Goal: Transaction & Acquisition: Purchase product/service

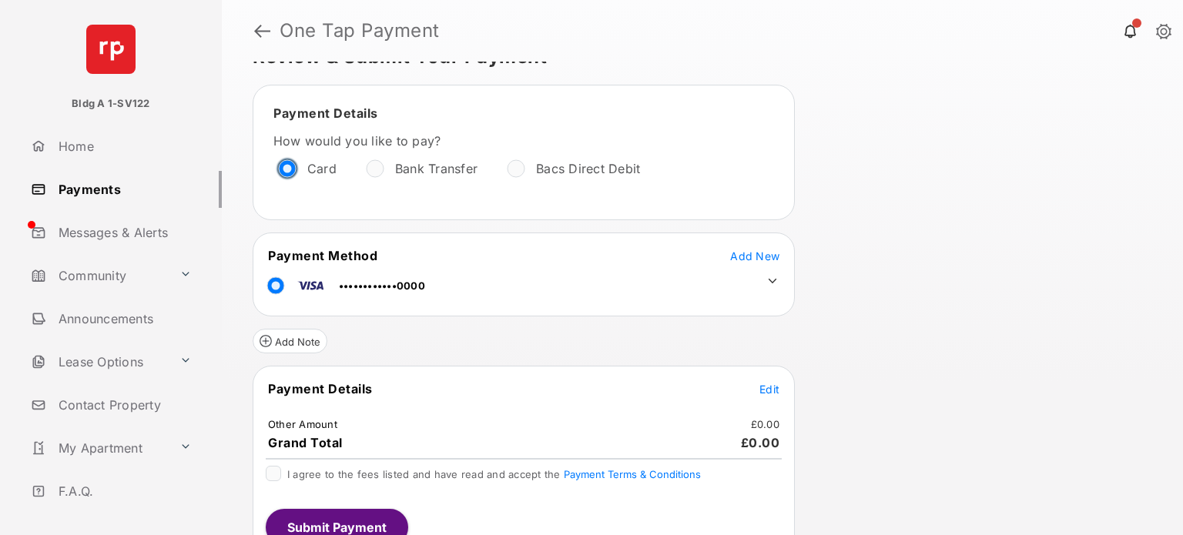
scroll to position [53, 0]
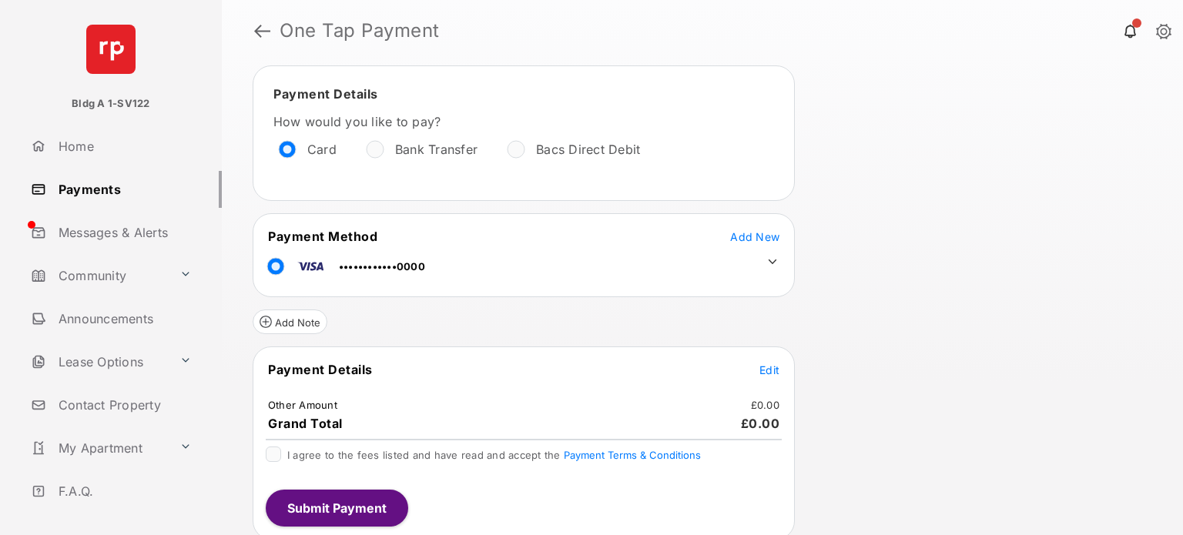
click at [761, 364] on span "Edit" at bounding box center [769, 369] width 20 height 13
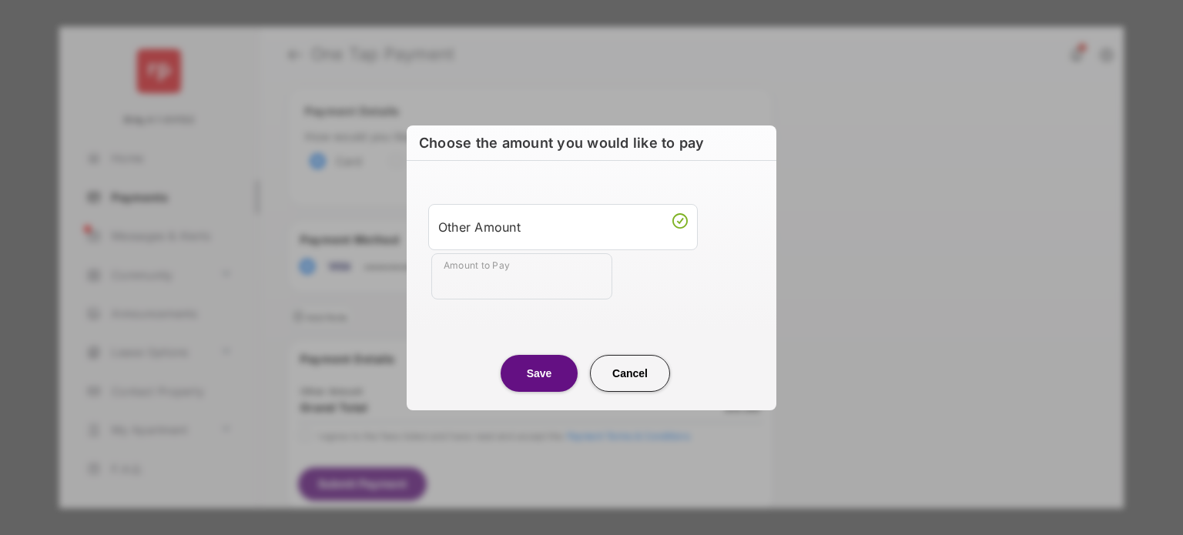
click at [494, 278] on input "Amount to Pay" at bounding box center [521, 276] width 181 height 46
type input "**"
click at [531, 376] on button "Save" at bounding box center [538, 373] width 77 height 37
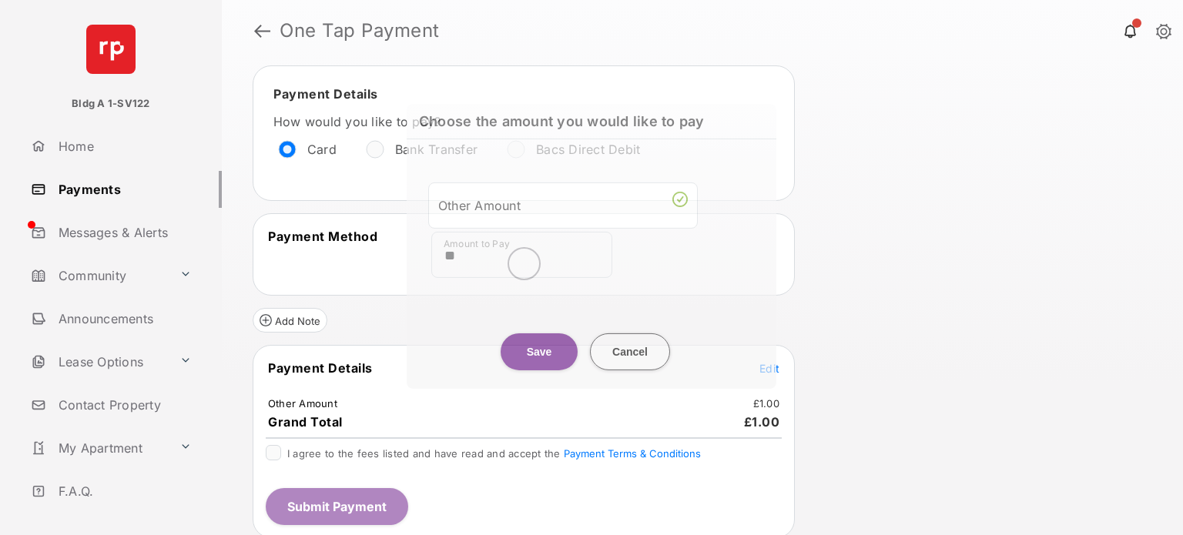
scroll to position [52, 0]
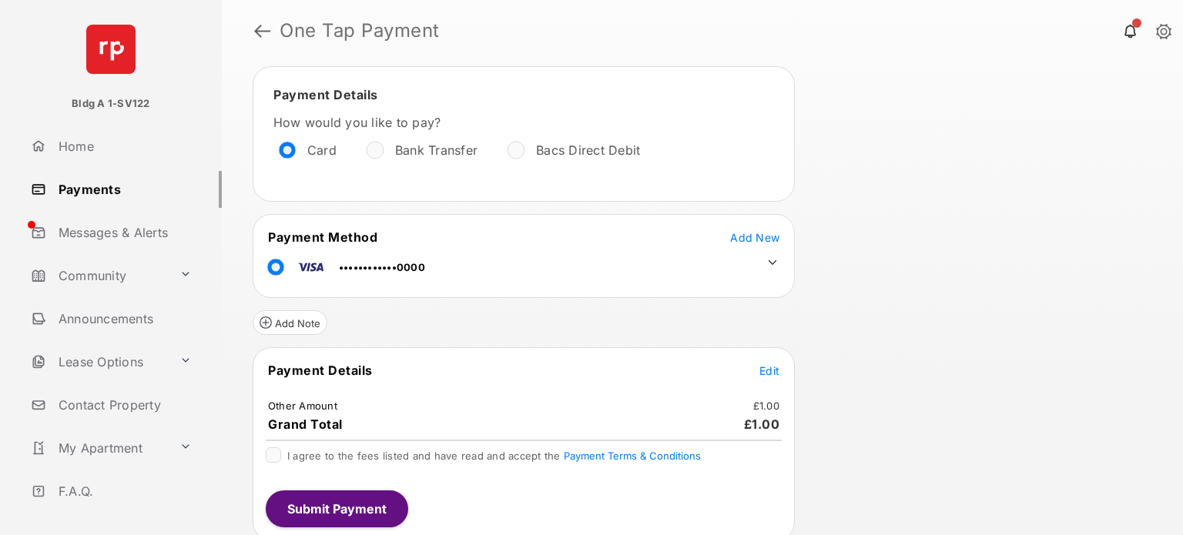
click at [273, 441] on div "Payment Details Edit Other Amount £1.00 Grand Total £1.00 I agree to the fees l…" at bounding box center [524, 443] width 542 height 193
click at [300, 490] on button "Submit Payment" at bounding box center [337, 508] width 142 height 37
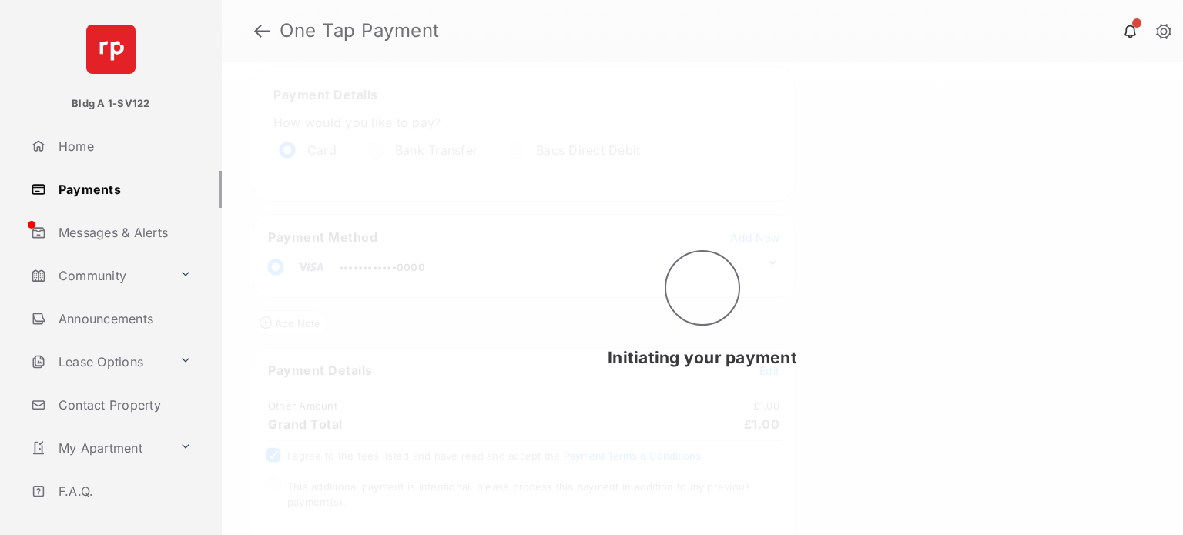
scroll to position [0, 0]
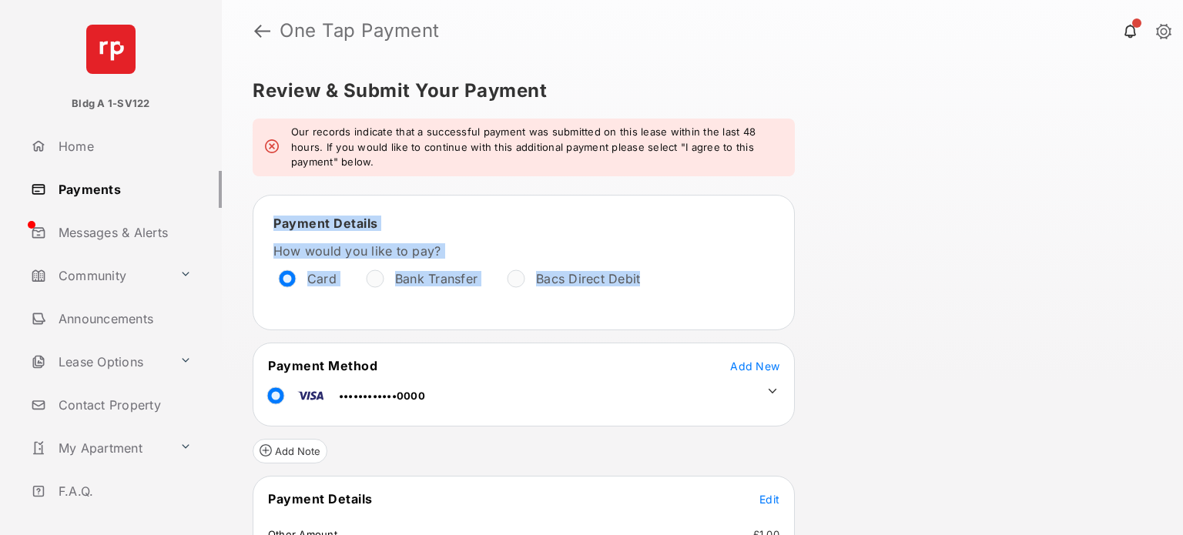
drag, startPoint x: 271, startPoint y: 218, endPoint x: 668, endPoint y: 270, distance: 400.7
click at [668, 270] on div "Payment Details How would you like to pay? Card Bank Transfer Bacs Direct Debit" at bounding box center [524, 262] width 516 height 109
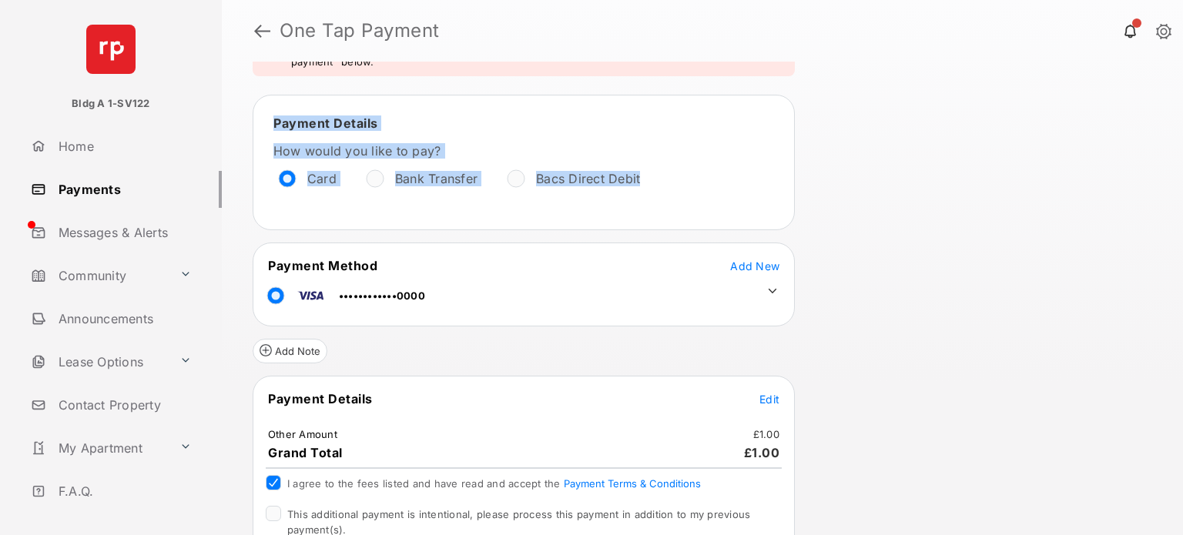
scroll to position [174, 0]
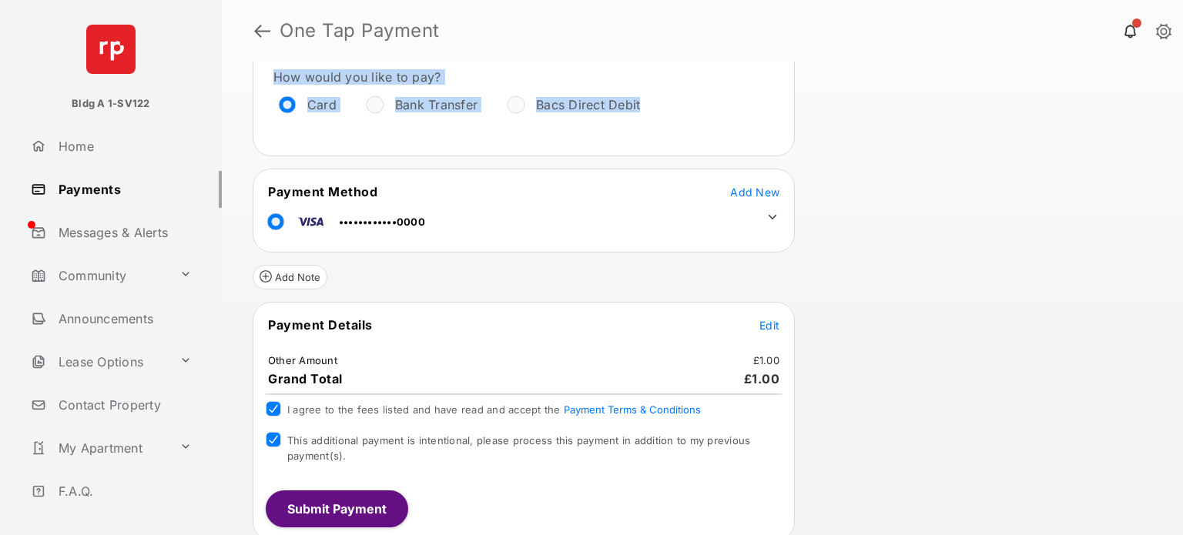
click at [311, 507] on button "Submit Payment" at bounding box center [337, 508] width 142 height 37
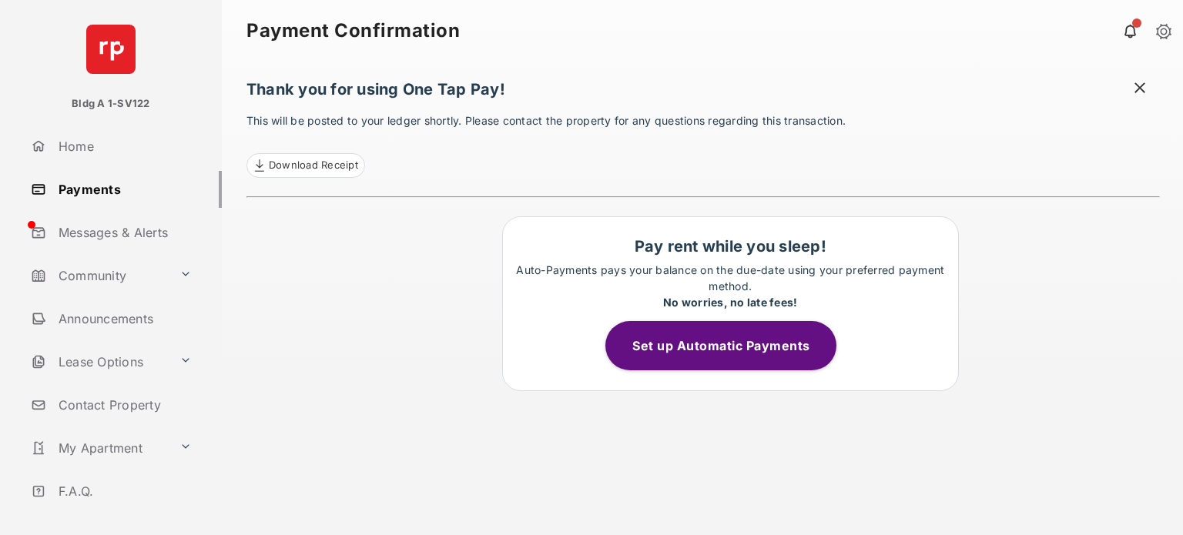
click at [110, 193] on link "Payments" at bounding box center [123, 189] width 197 height 37
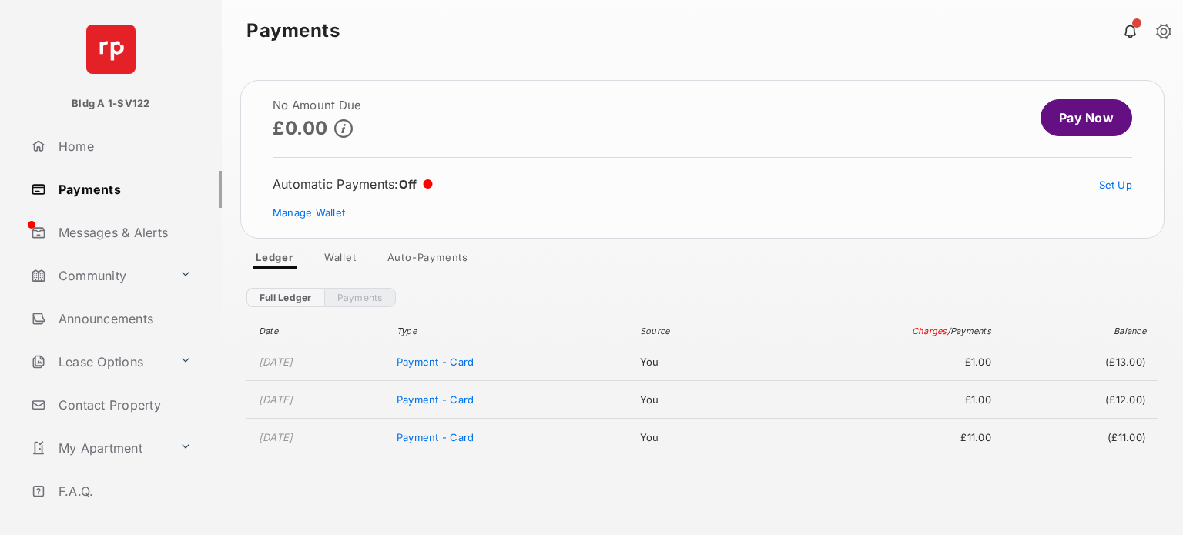
click at [348, 262] on link "Wallet" at bounding box center [340, 260] width 57 height 18
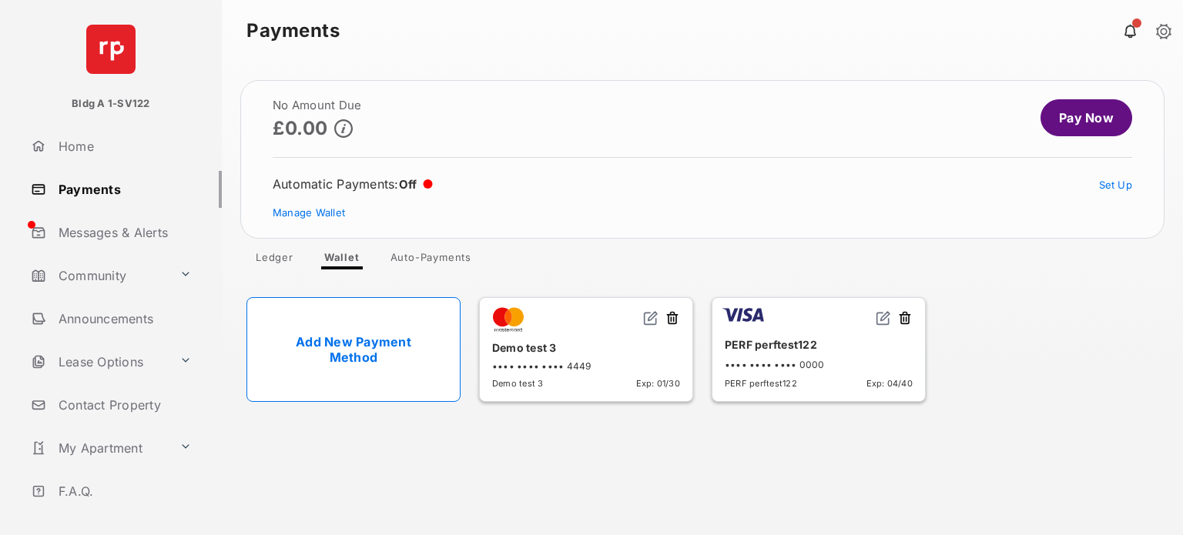
click at [277, 263] on link "Ledger" at bounding box center [274, 260] width 62 height 18
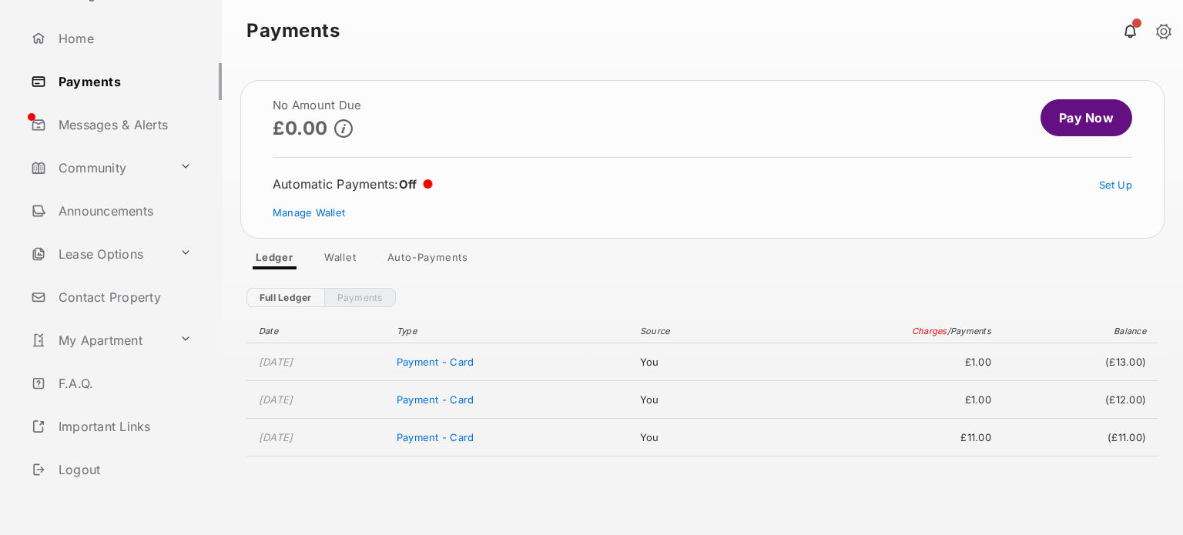
scroll to position [159, 0]
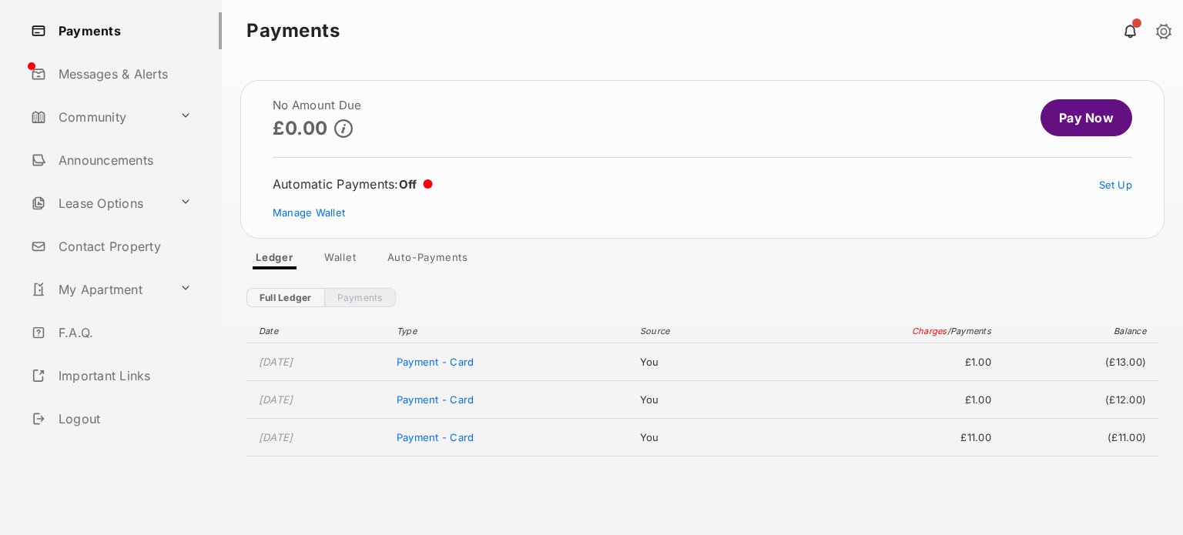
click at [78, 416] on link "Logout" at bounding box center [123, 418] width 197 height 37
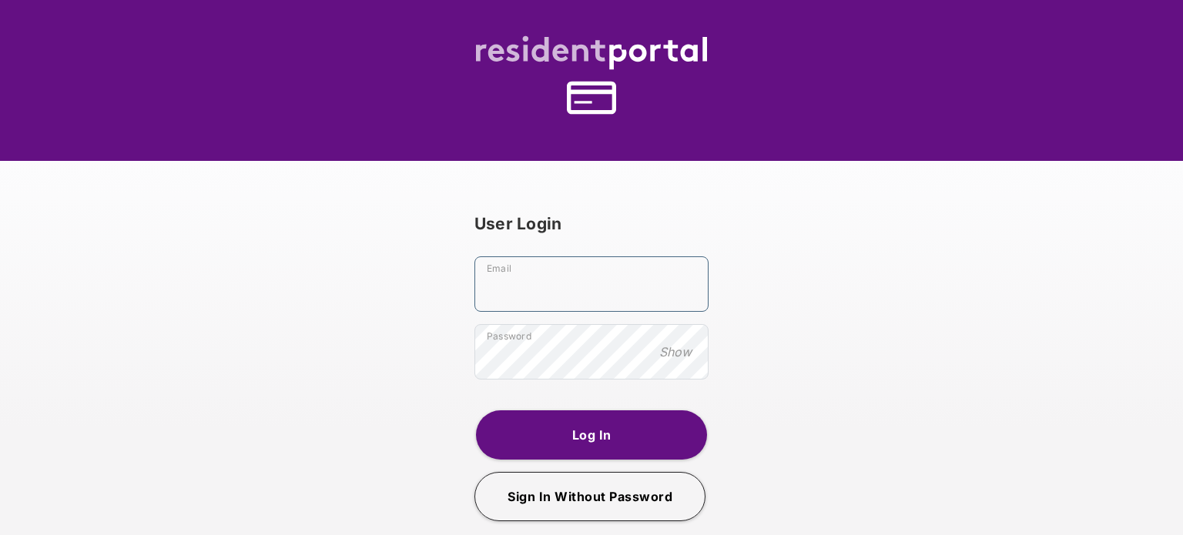
click at [545, 307] on input "Email" at bounding box center [591, 283] width 234 height 55
type input "**********"
click at [578, 446] on button "Log In" at bounding box center [591, 434] width 231 height 49
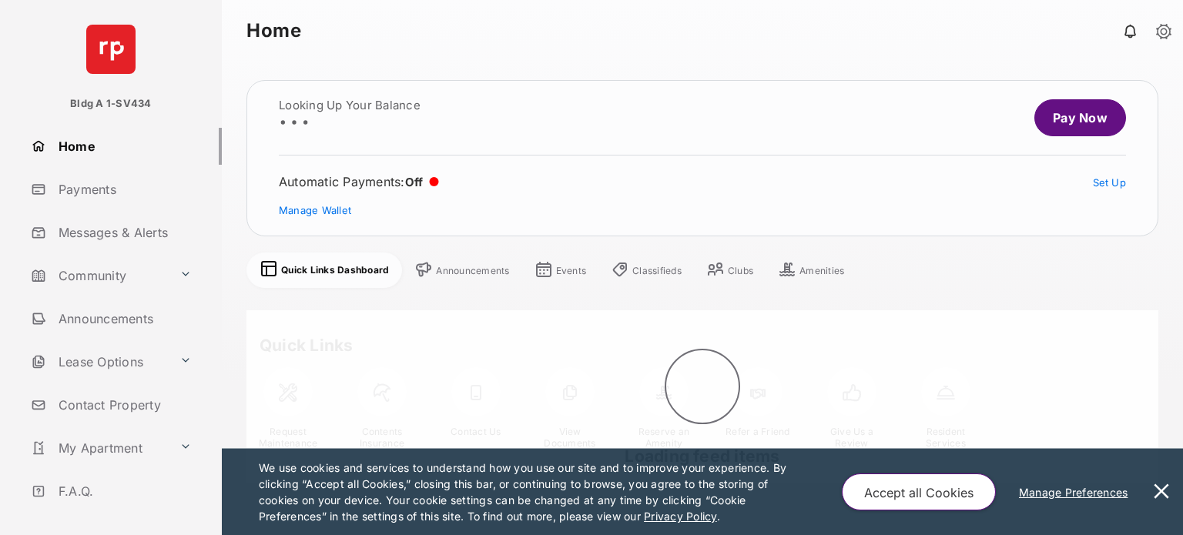
click at [1171, 490] on button at bounding box center [1161, 492] width 31 height 86
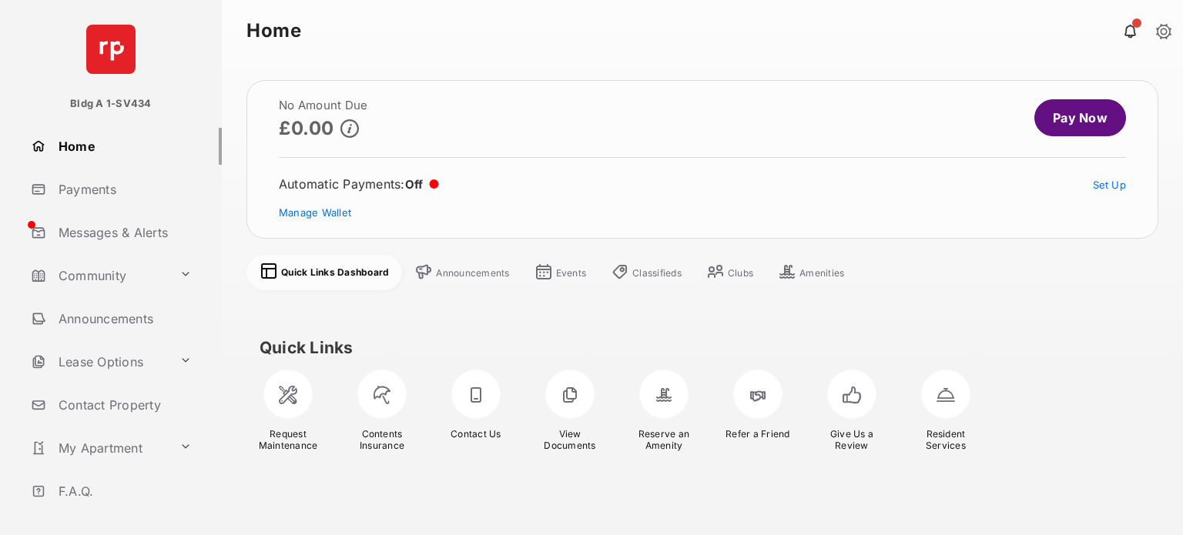
click at [109, 187] on link "Payments" at bounding box center [123, 189] width 197 height 37
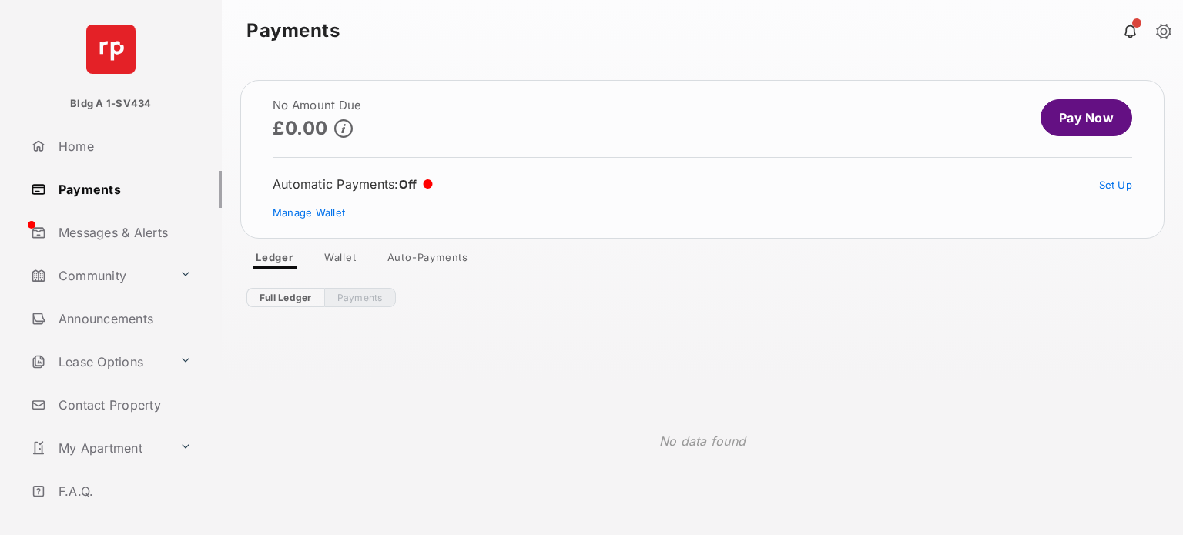
click at [1055, 124] on link "Pay Now" at bounding box center [1086, 117] width 92 height 37
